Goal: Task Accomplishment & Management: Use online tool/utility

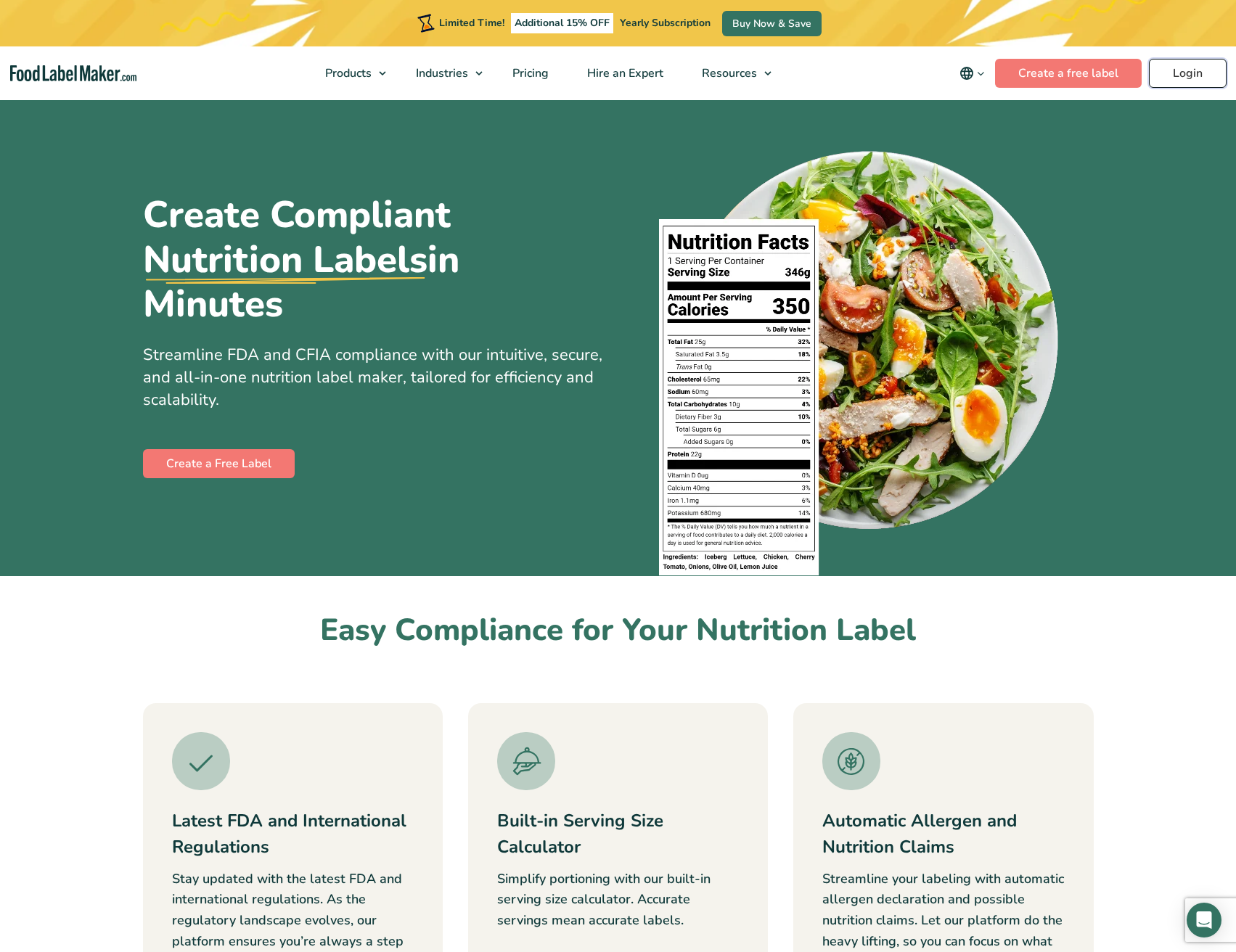
click at [1184, 74] on link "Login" at bounding box center [1187, 73] width 77 height 29
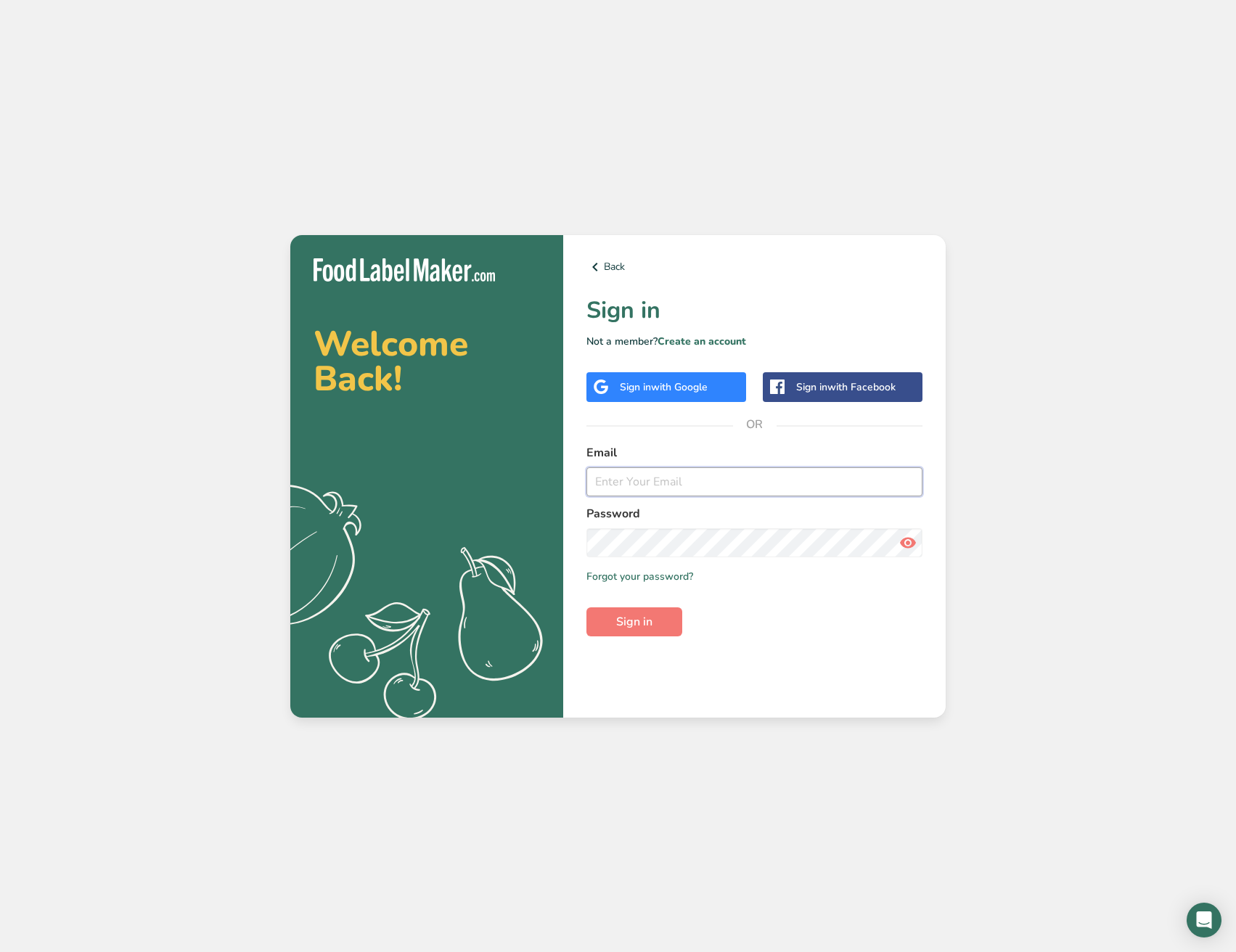
click at [592, 475] on input "email" at bounding box center [755, 481] width 336 height 29
